Goal: Task Accomplishment & Management: Use online tool/utility

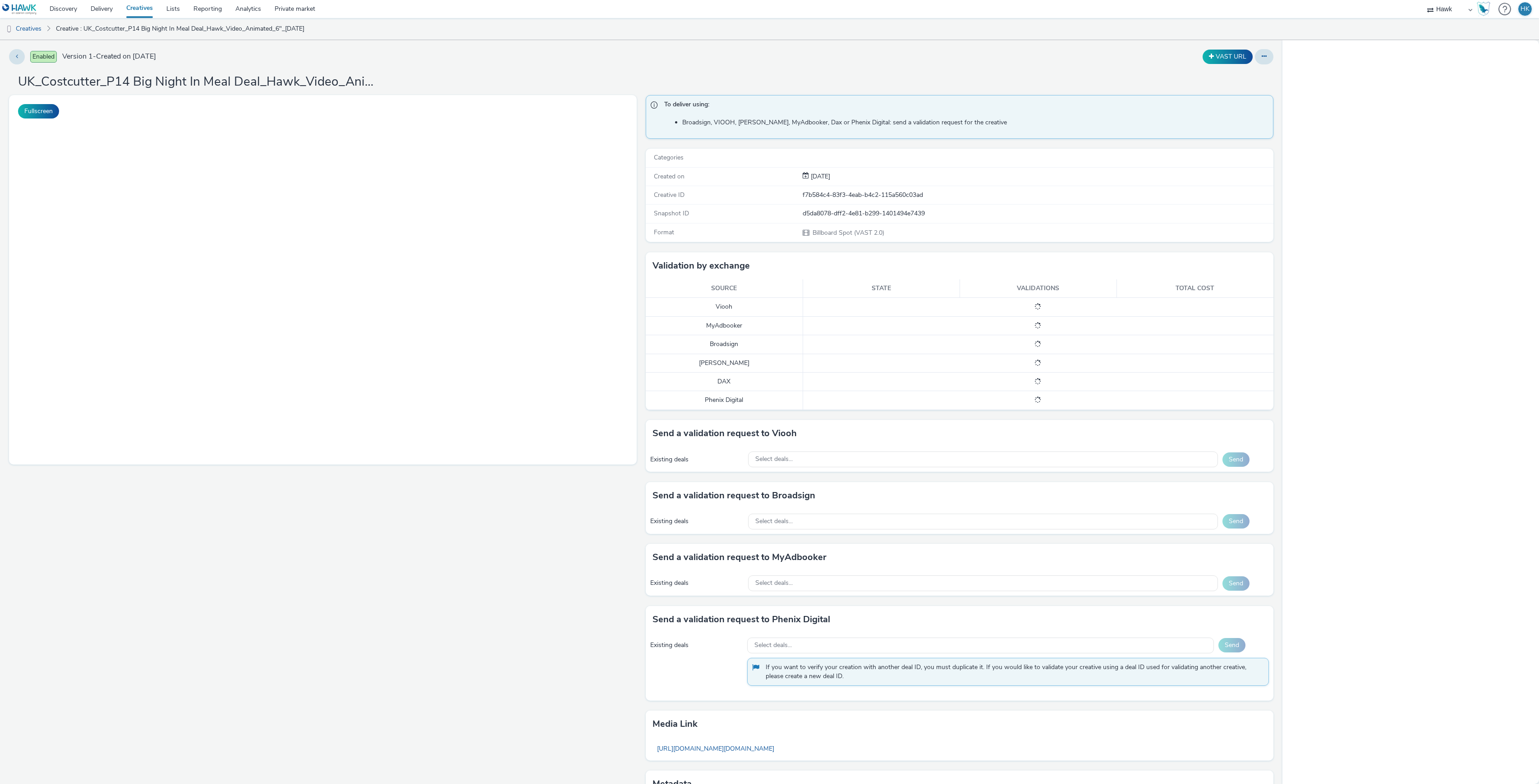
select select "11a7df10-284f-415c-b52a-427acf4c31ae"
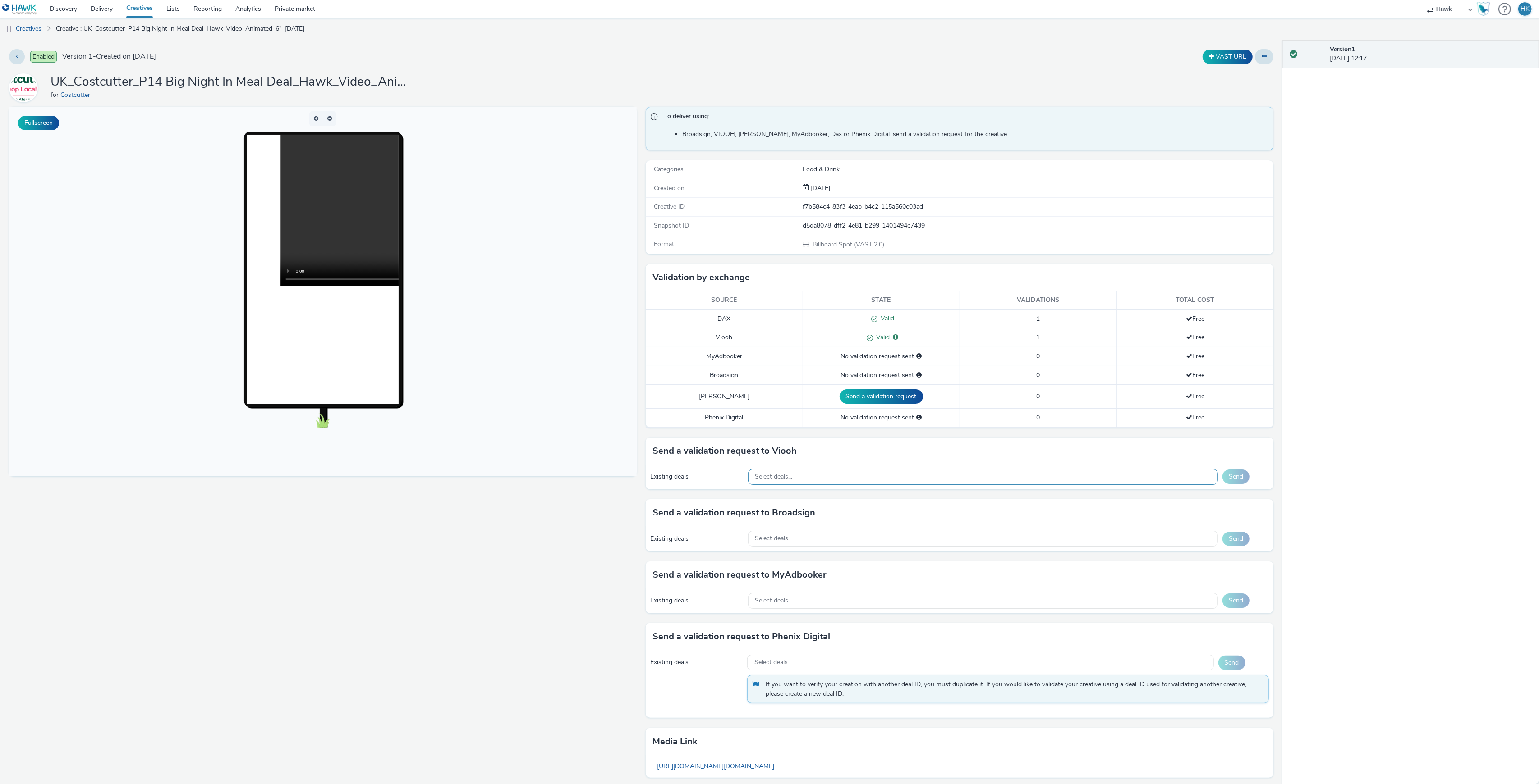
click at [781, 481] on span "Select deals..." at bounding box center [774, 476] width 38 height 8
paste input "AO_JCDecaux_D6s_2025"
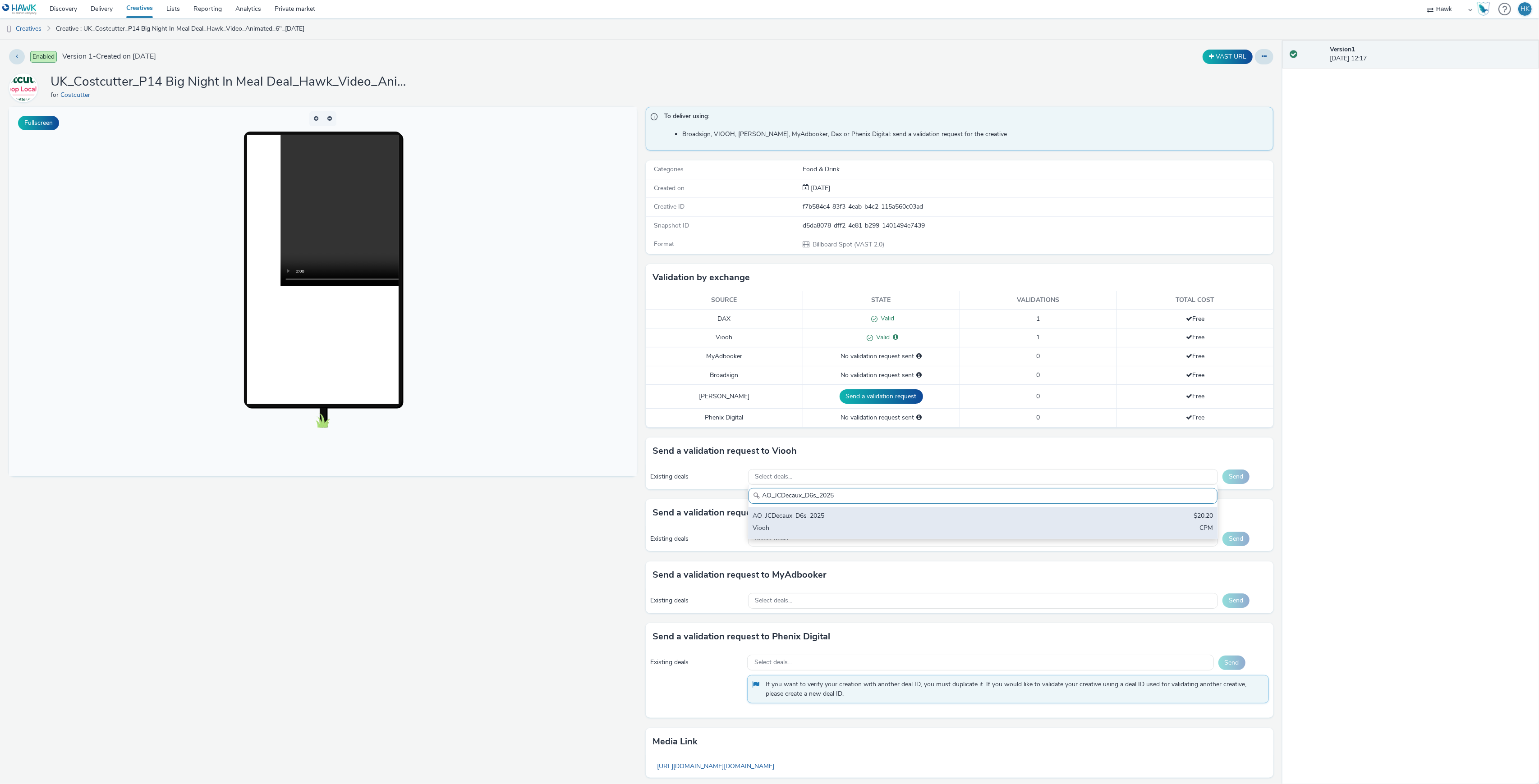
type input "AO_JCDecaux_D6s_2025"
click at [804, 528] on div "Viooh" at bounding box center [905, 528] width 305 height 10
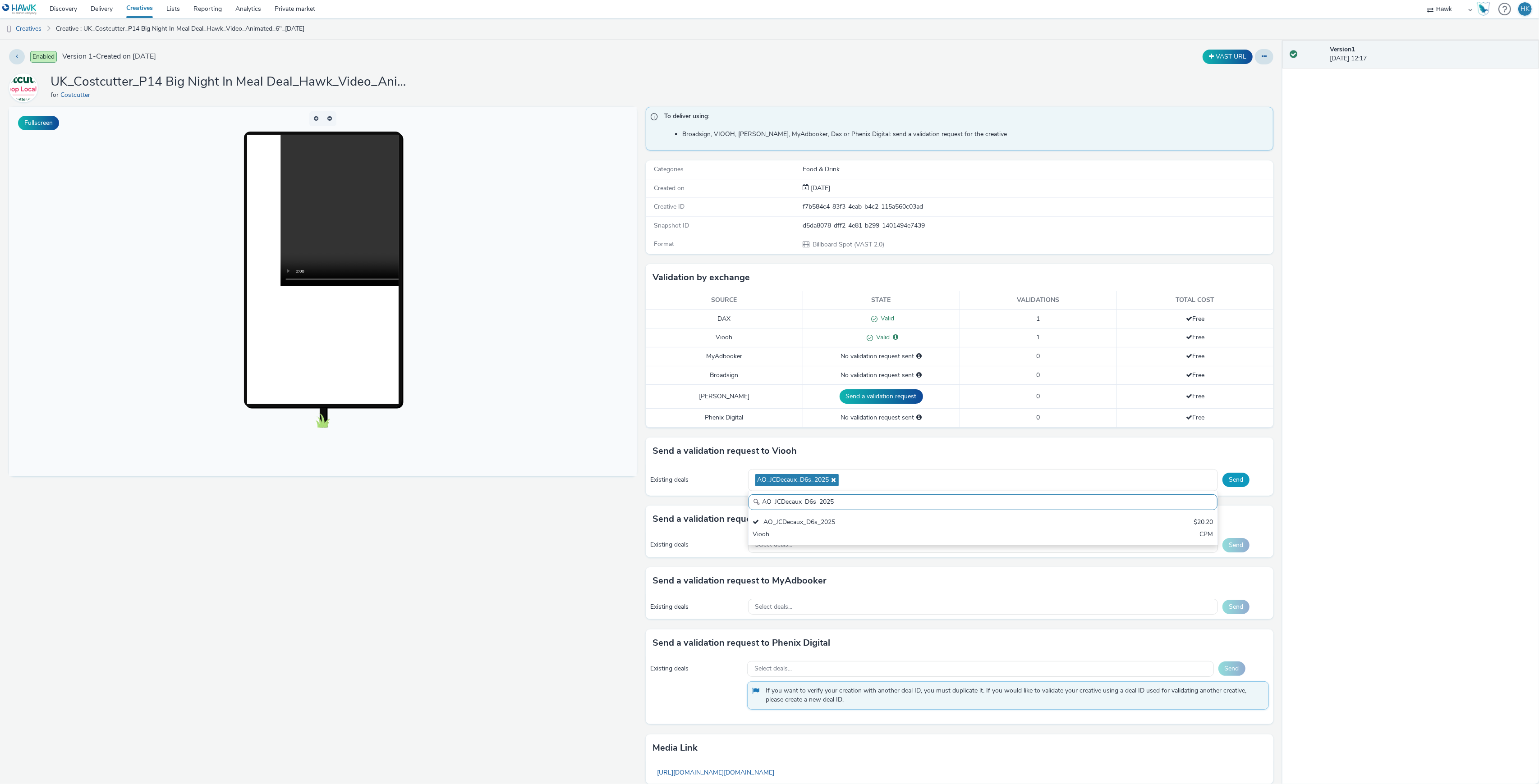
click at [1225, 482] on button "Send" at bounding box center [1236, 480] width 27 height 14
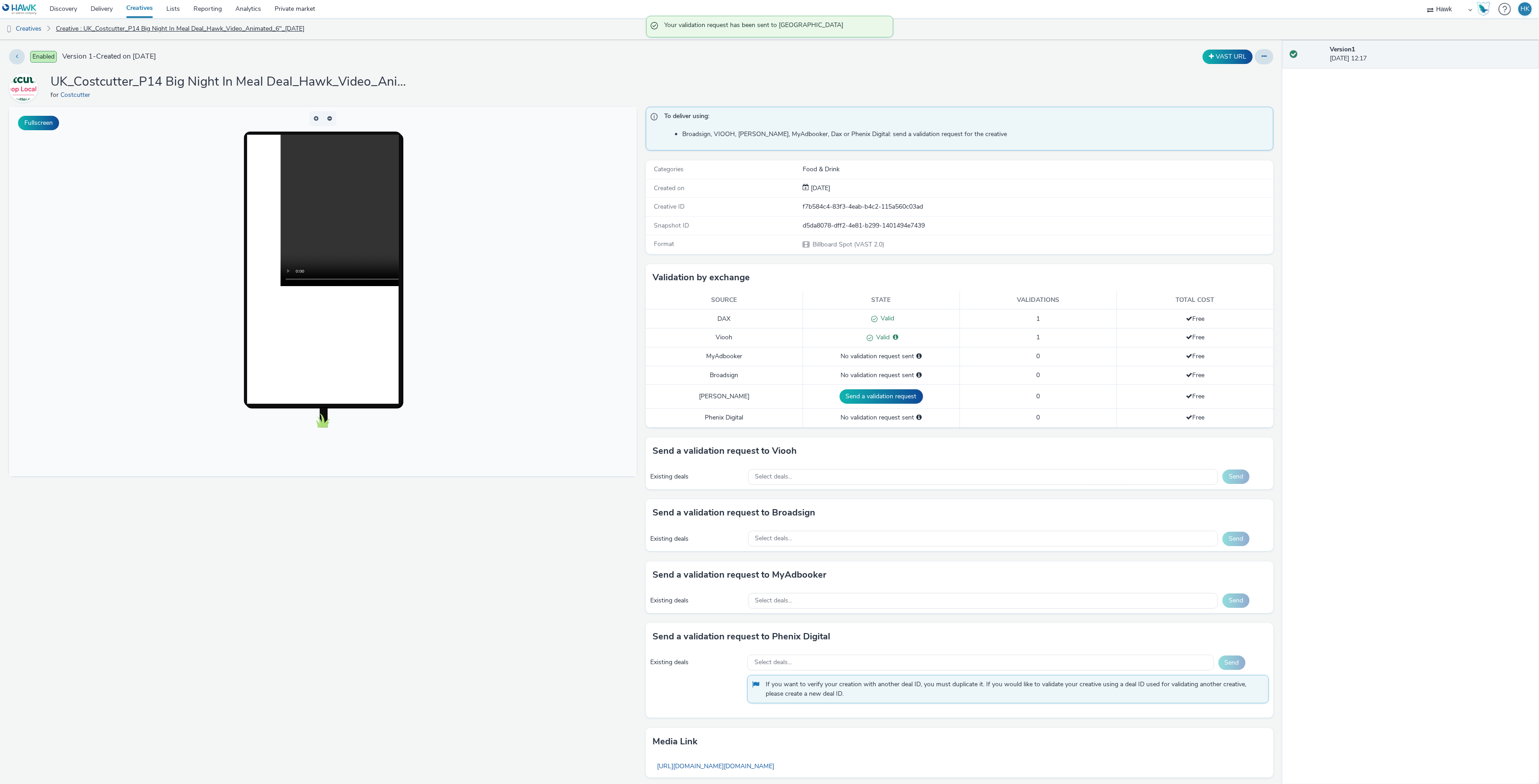
click at [147, 38] on link "Creative : UK_Costcutter_P14 Big Night In Meal Deal_Hawk_Video_Animated_6"_07/1…" at bounding box center [180, 29] width 257 height 21
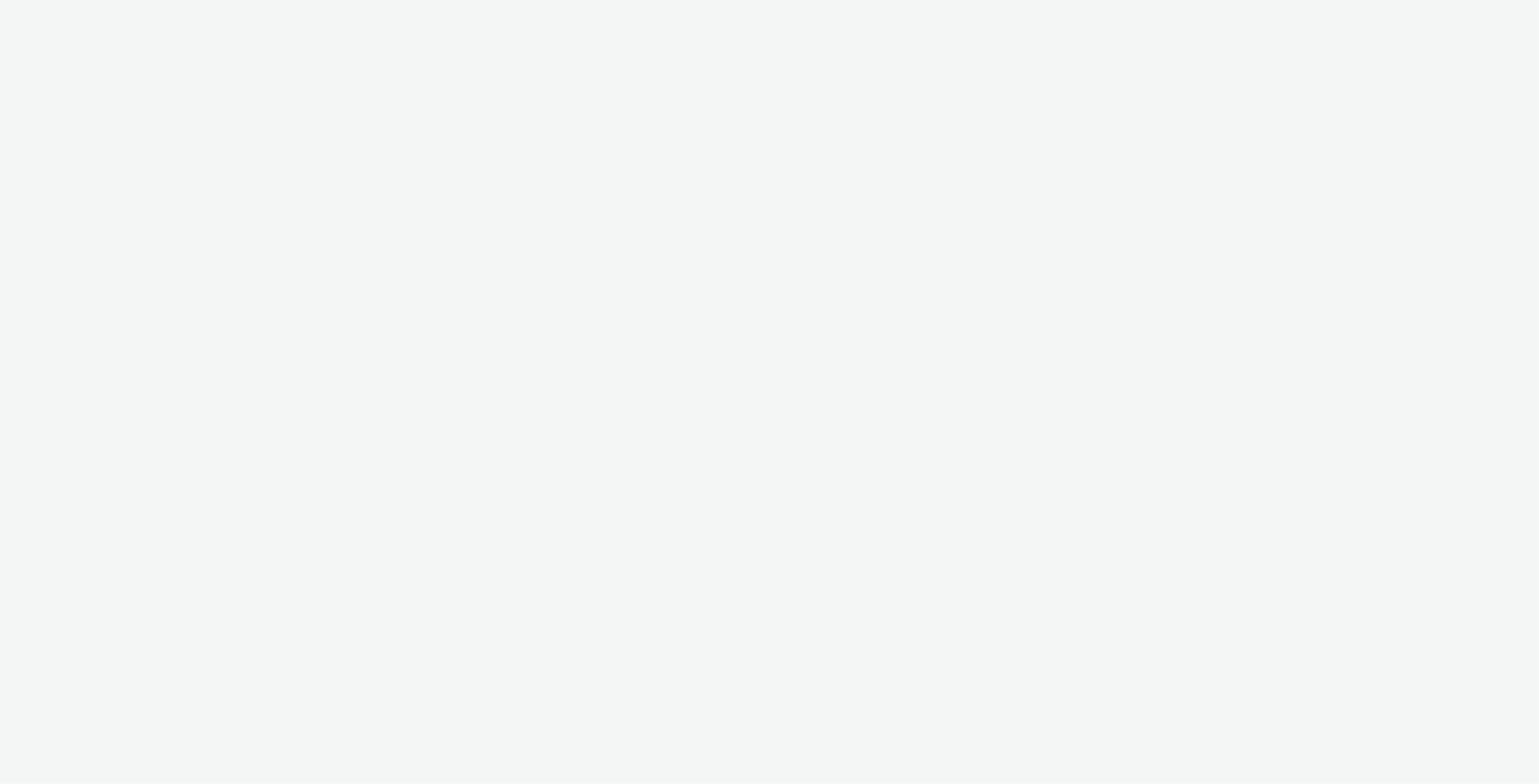
select select "11a7df10-284f-415c-b52a-427acf4c31ae"
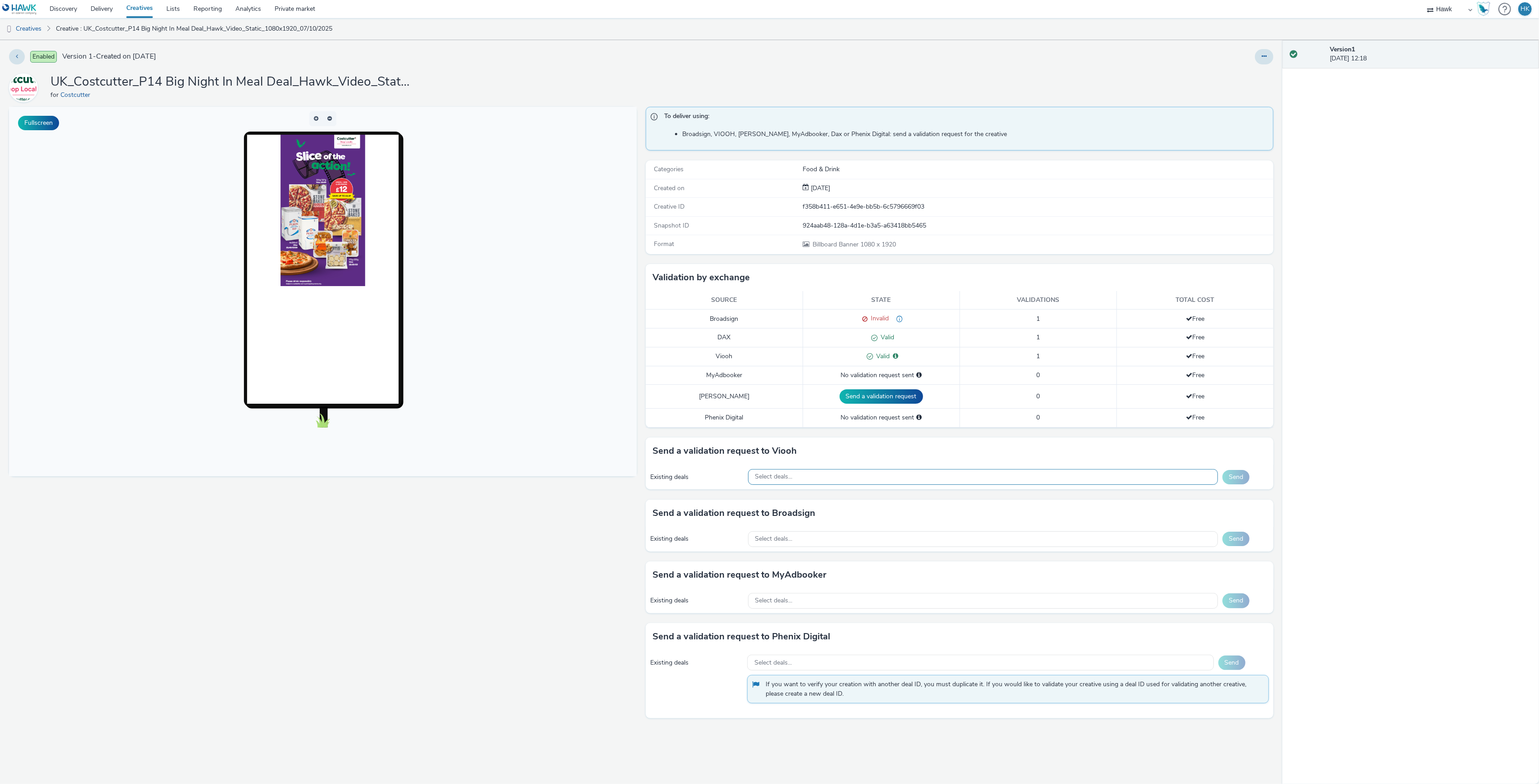
click at [819, 475] on div "Select deals..." at bounding box center [983, 477] width 470 height 16
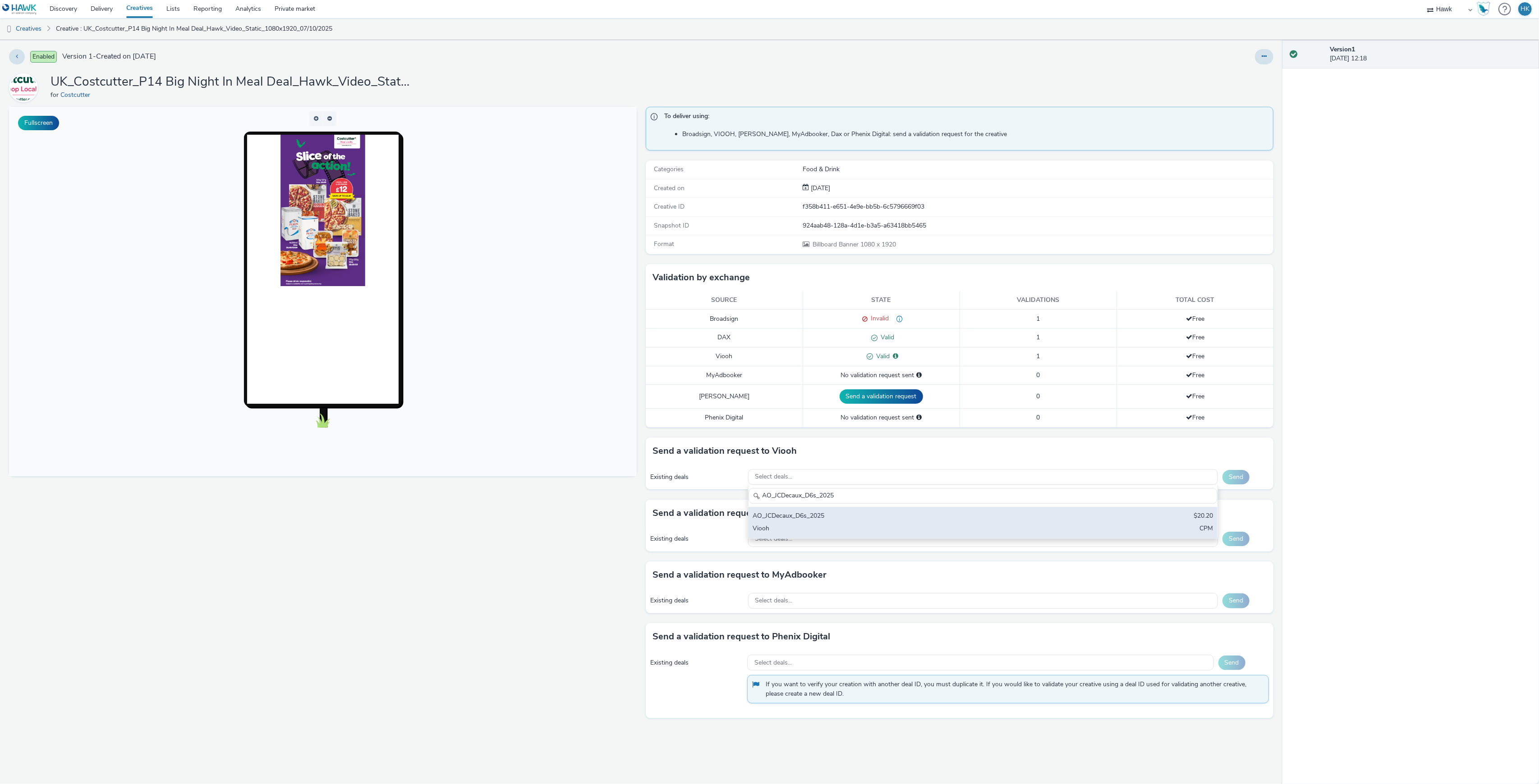
type input "AO_JCDecaux_D6s_2025"
click at [830, 521] on div "AO_JCDecaux_D6s_2025" at bounding box center [905, 516] width 305 height 10
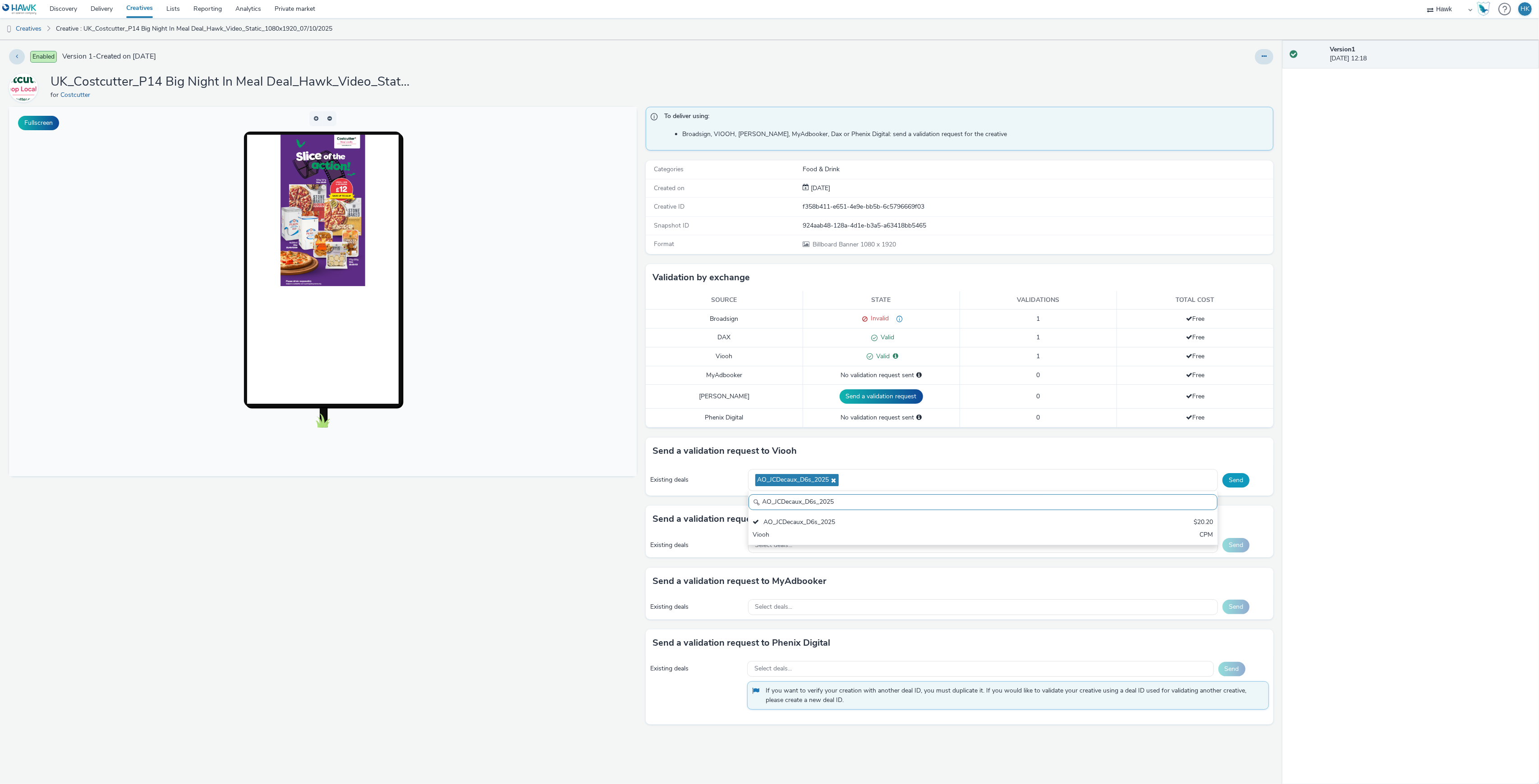
click at [1233, 488] on button "Send" at bounding box center [1236, 480] width 27 height 14
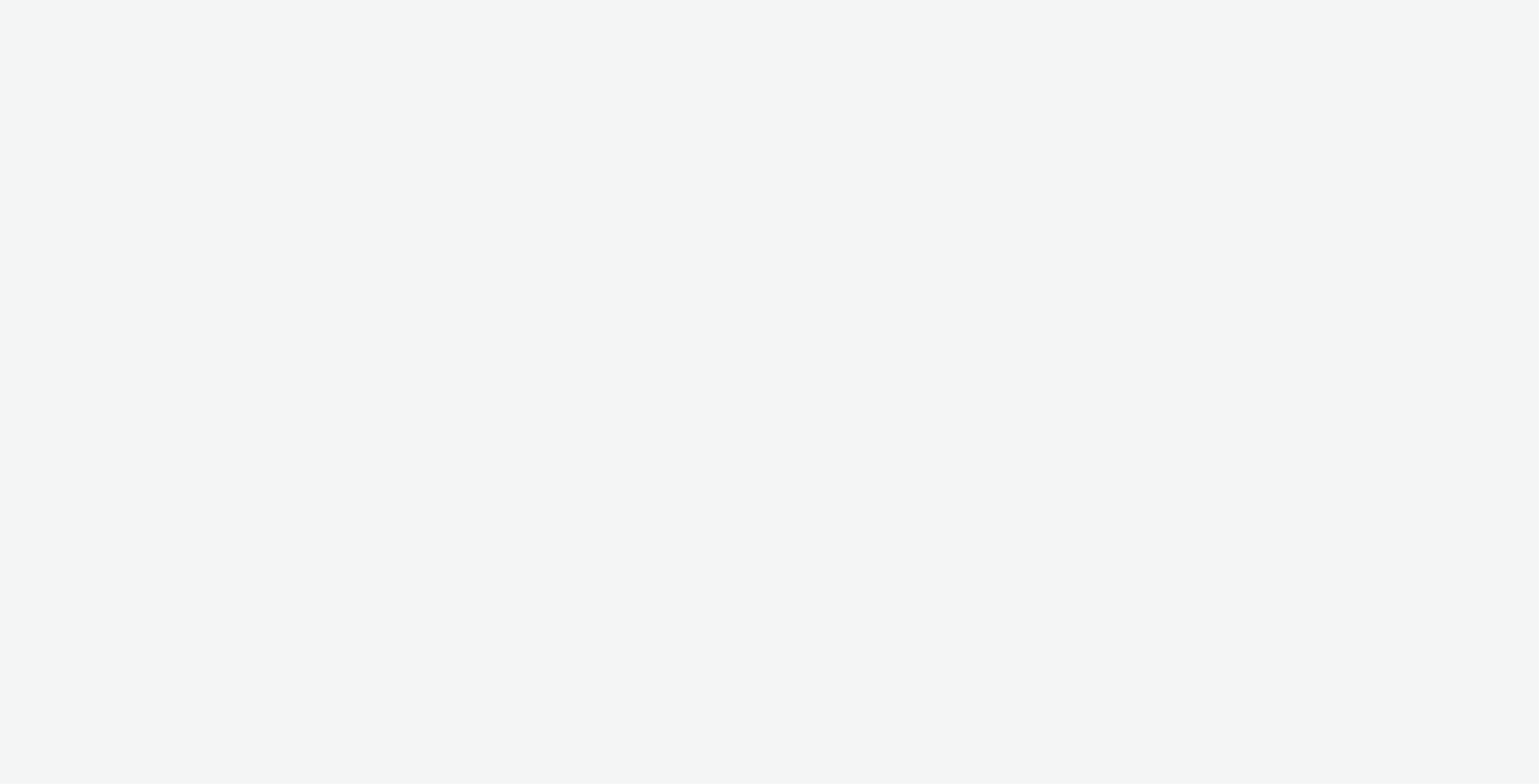
select select "11a7df10-284f-415c-b52a-427acf4c31ae"
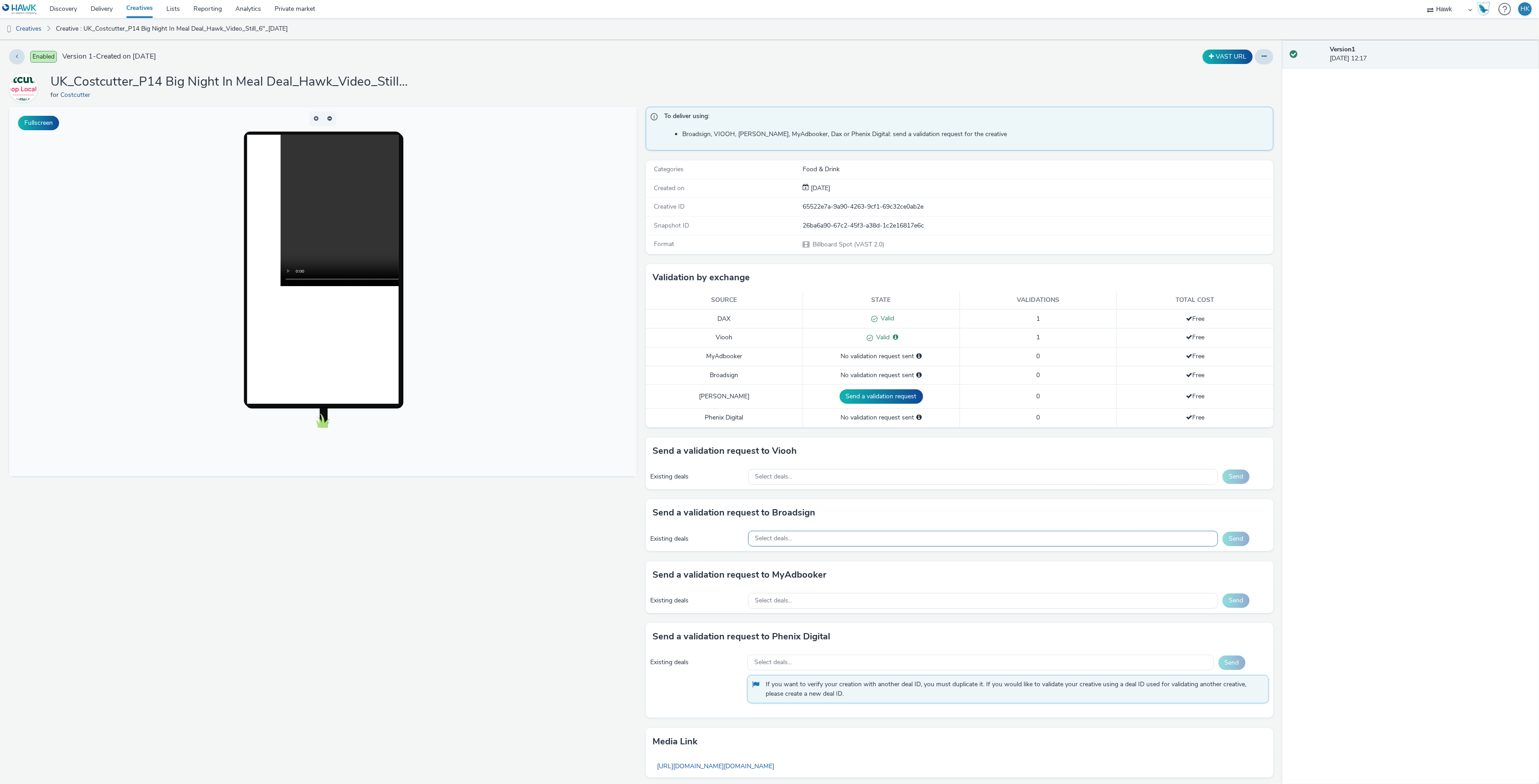
click at [819, 545] on div "Select deals..." at bounding box center [983, 539] width 470 height 16
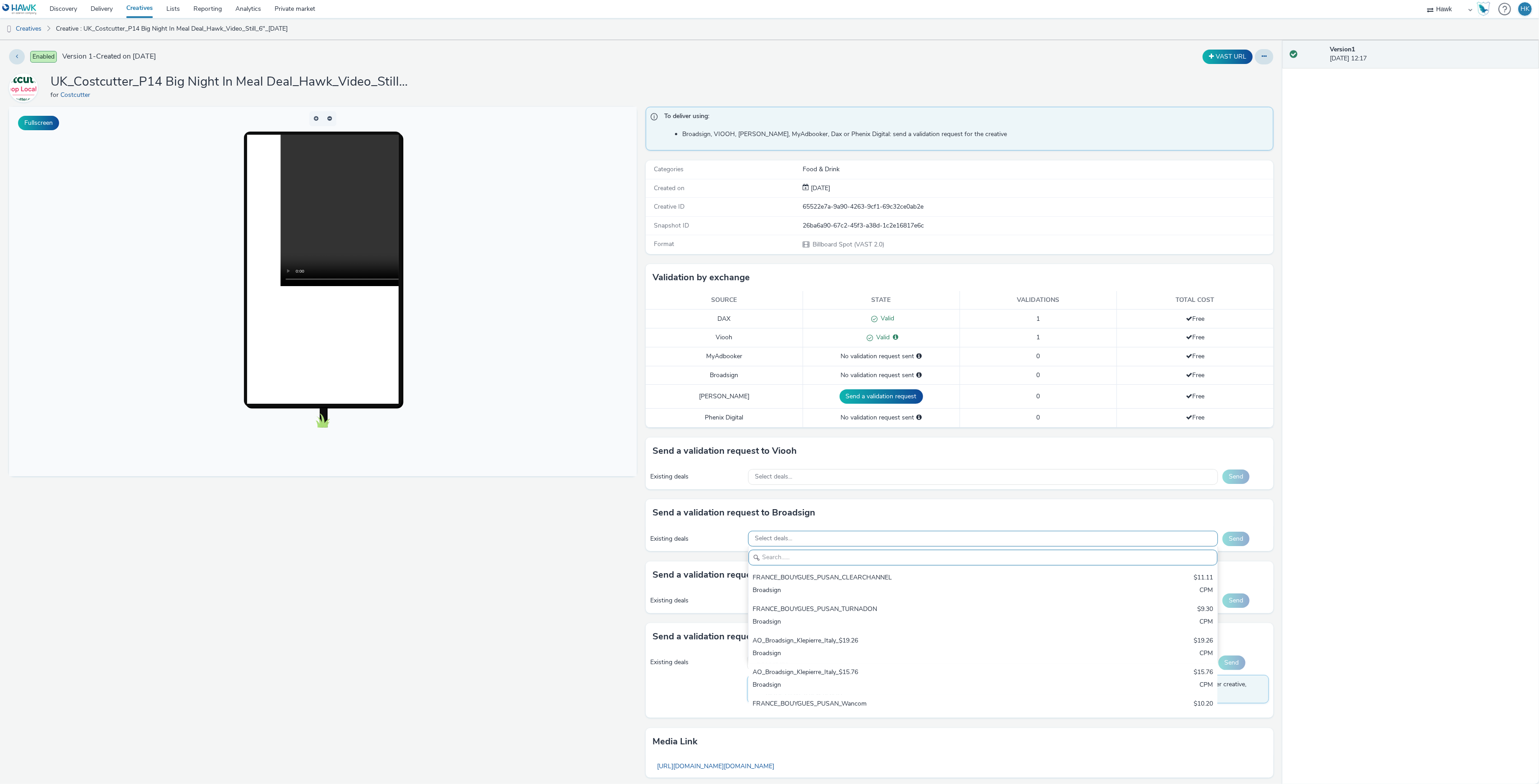
paste input "AO_JCDecaux_D6s_2025"
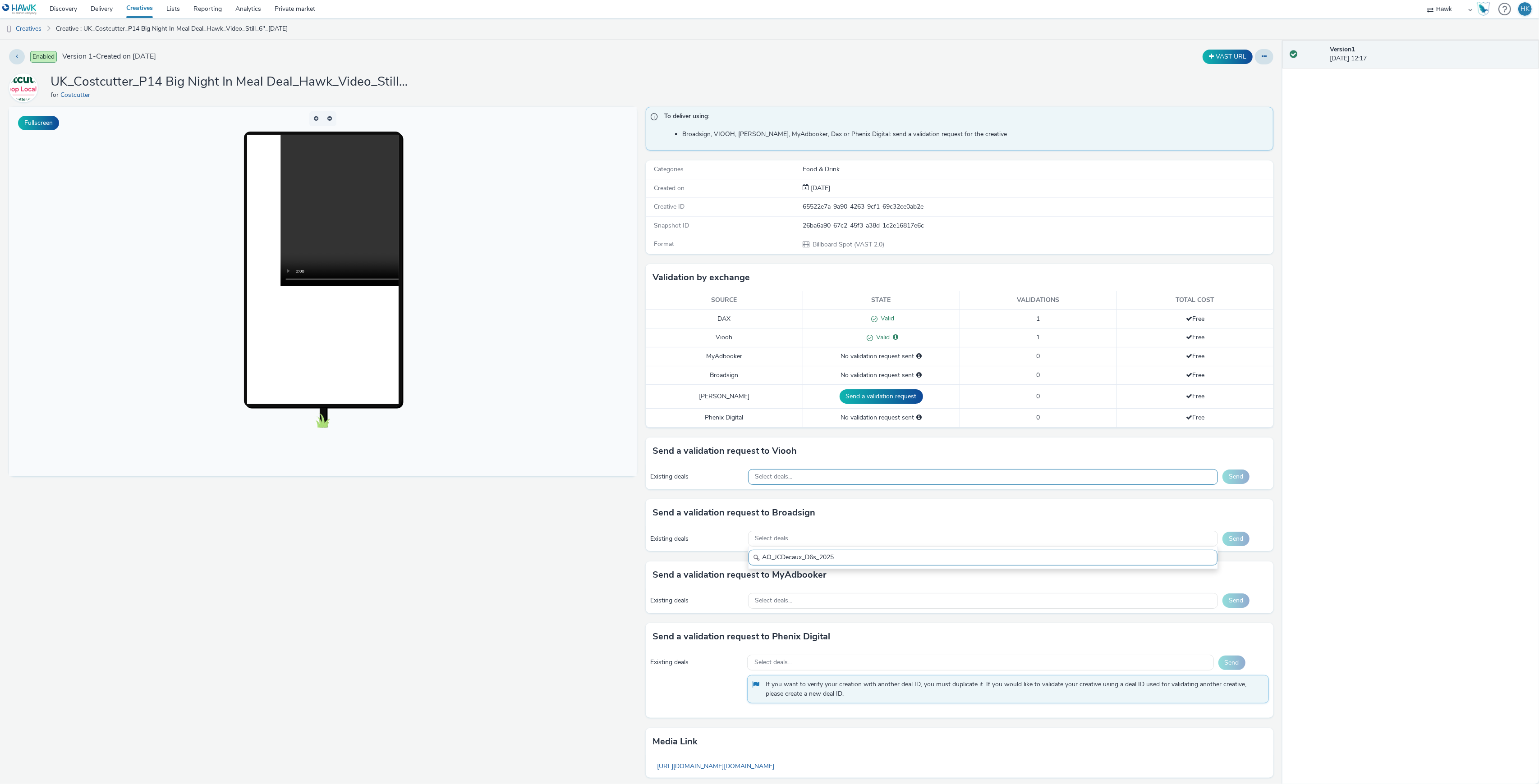
type input "AO_JCDecaux_D6s_2025"
click at [804, 479] on div "Select deals..." at bounding box center [983, 477] width 470 height 16
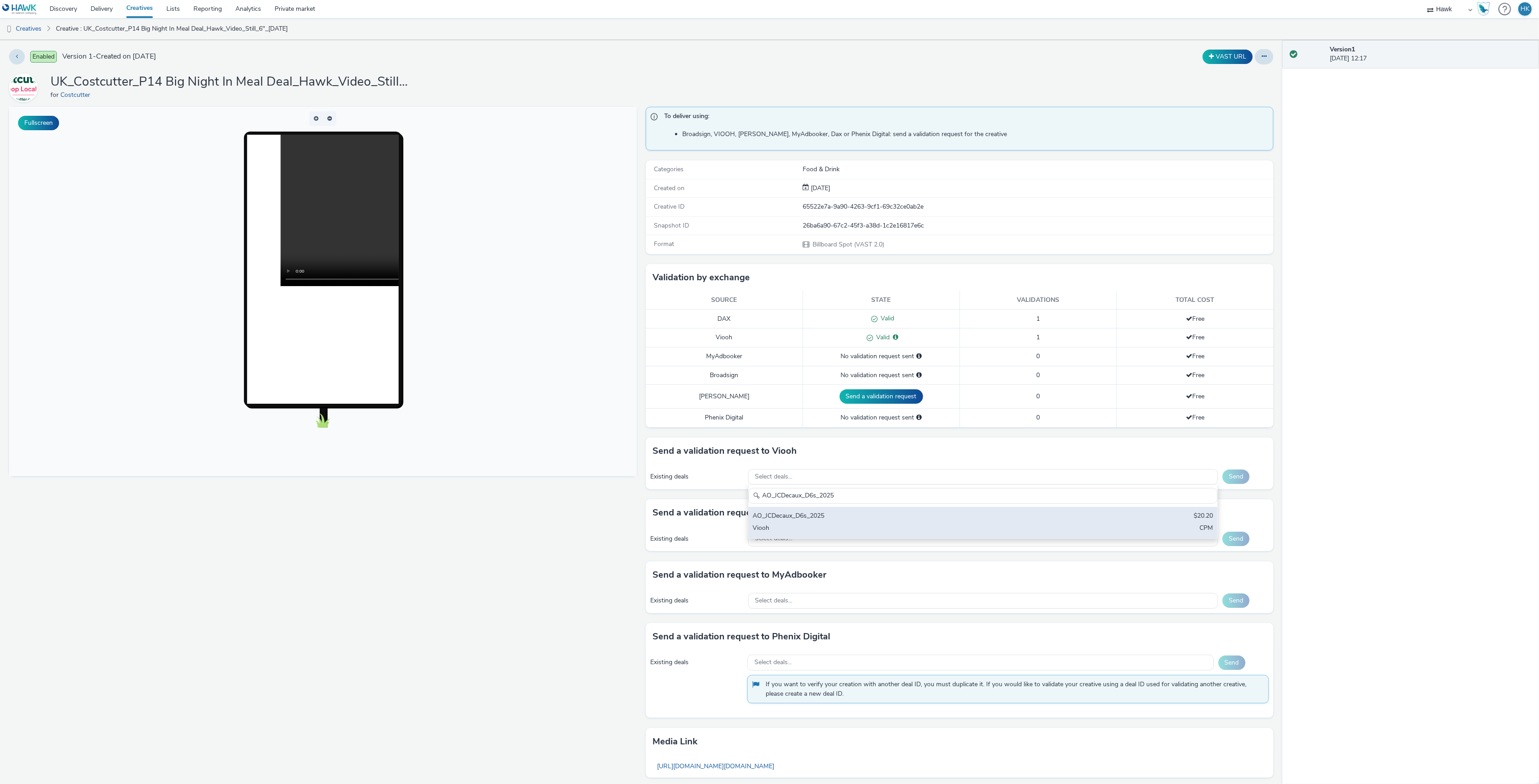
type input "AO_JCDecaux_D6s_2025"
click at [817, 521] on div "AO_JCDecaux_D6s_2025" at bounding box center [905, 516] width 305 height 10
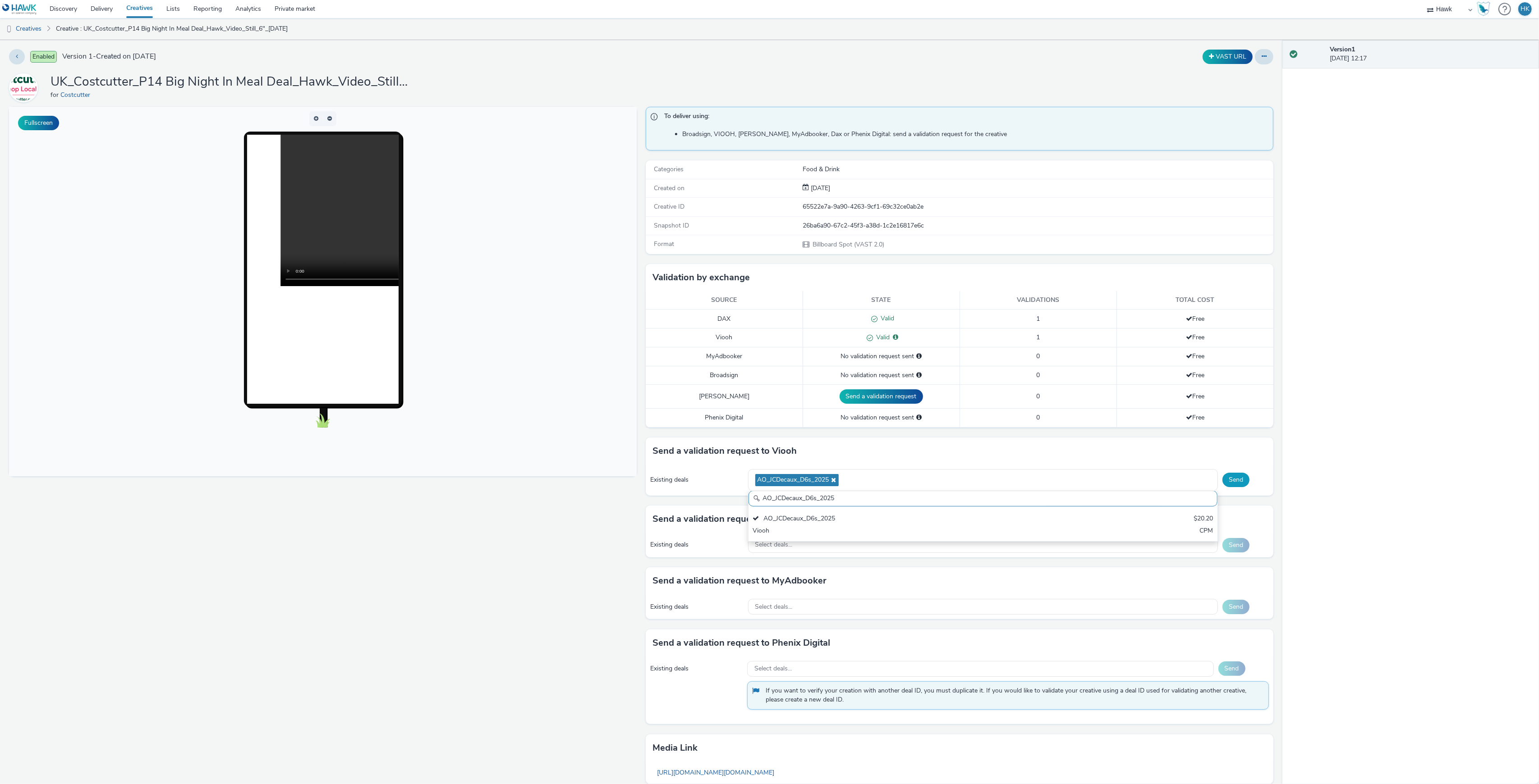
click at [1232, 481] on button "Send" at bounding box center [1236, 480] width 27 height 14
